Goal: Task Accomplishment & Management: Use online tool/utility

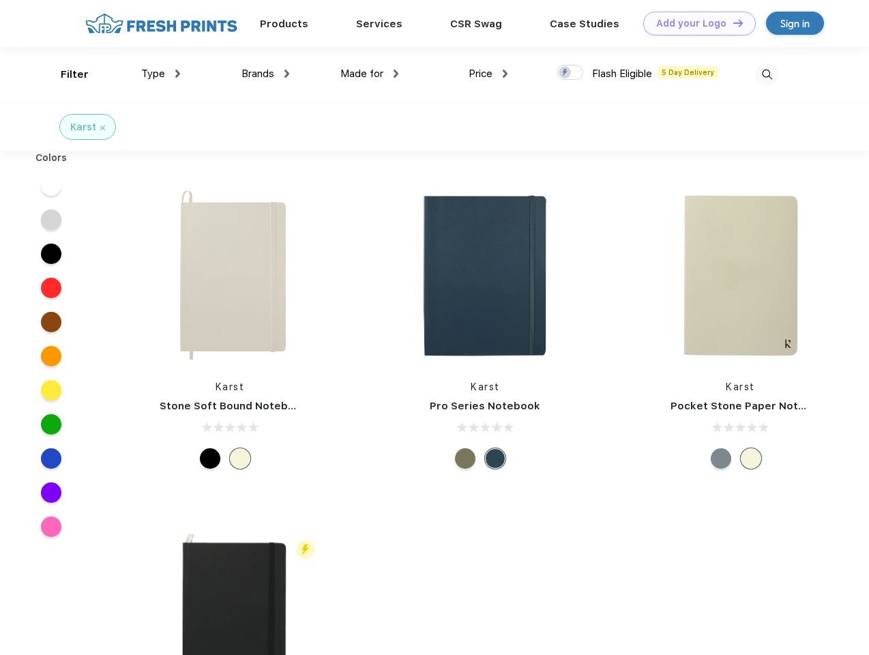
click at [694, 23] on link "Add your Logo Design Tool" at bounding box center [699, 24] width 112 height 24
click at [0, 0] on div "Design Tool" at bounding box center [0, 0] width 0 height 0
click at [732, 22] on link "Add your Logo Design Tool" at bounding box center [699, 24] width 112 height 24
click at [65, 74] on div "Filter" at bounding box center [75, 75] width 28 height 16
click at [161, 74] on span "Type" at bounding box center [153, 73] width 24 height 12
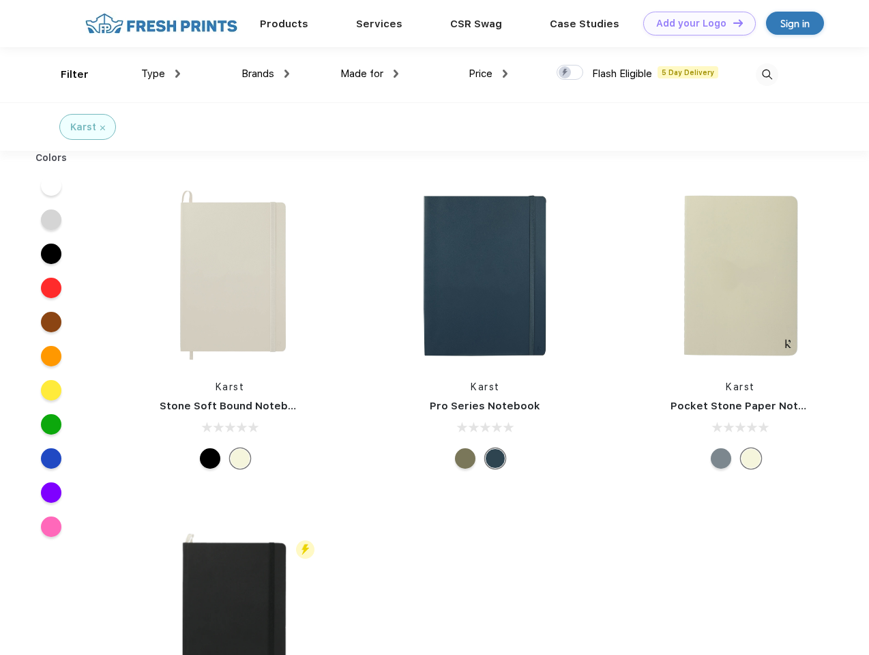
click at [265, 74] on span "Brands" at bounding box center [257, 73] width 33 height 12
click at [370, 74] on span "Made for" at bounding box center [361, 73] width 43 height 12
click at [488, 74] on span "Price" at bounding box center [480, 73] width 24 height 12
click at [570, 73] on div at bounding box center [569, 72] width 27 height 15
click at [565, 73] on input "checkbox" at bounding box center [560, 68] width 9 height 9
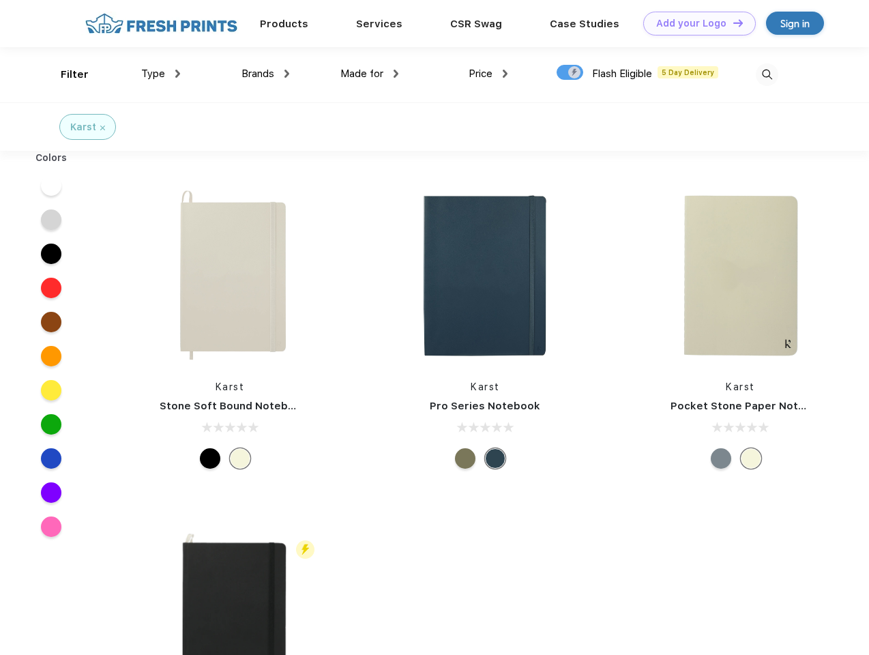
click at [766, 74] on img at bounding box center [766, 74] width 22 height 22
